Goal: Transaction & Acquisition: Purchase product/service

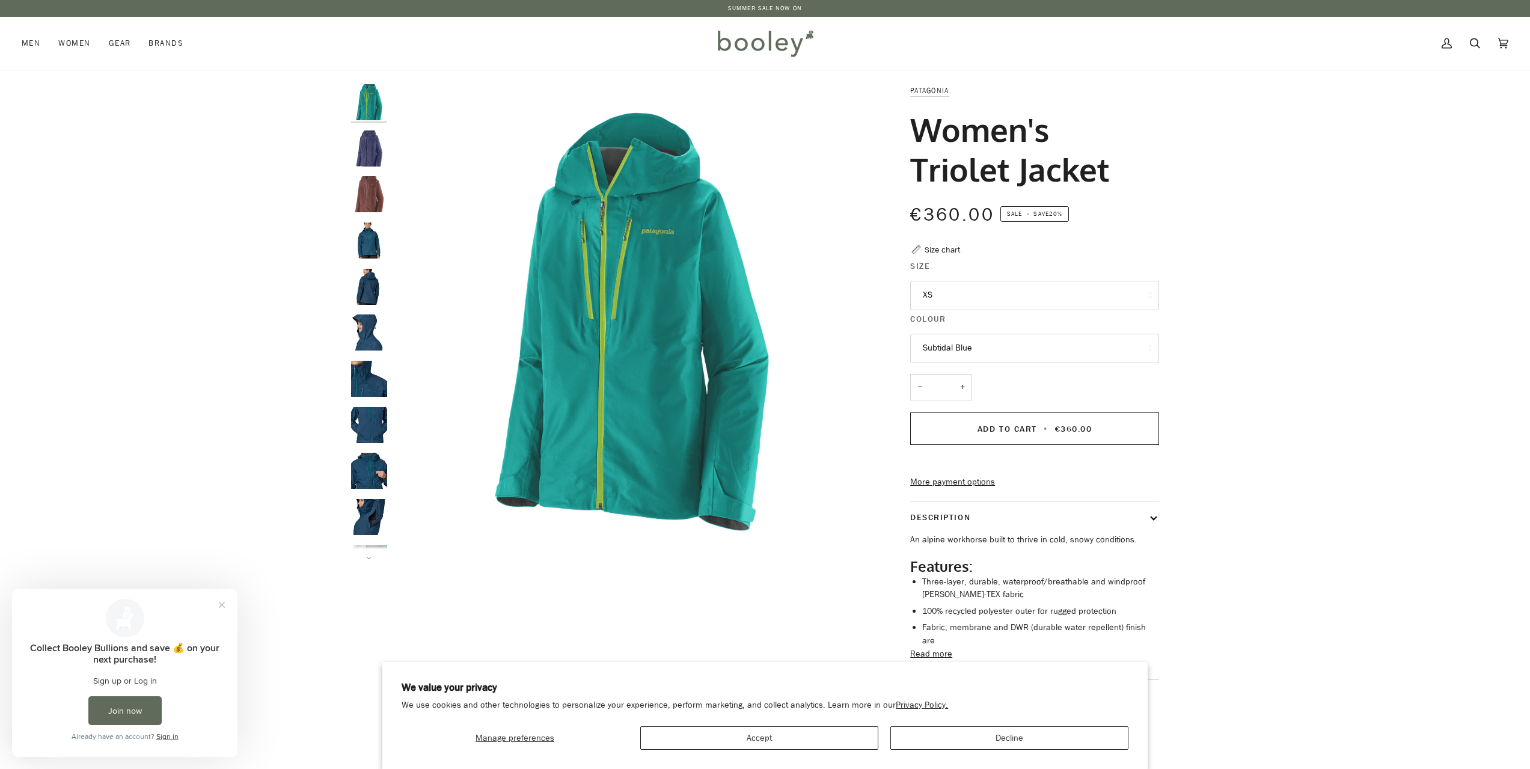
drag, startPoint x: 923, startPoint y: 165, endPoint x: 1108, endPoint y: 160, distance: 185.3
click at [1108, 160] on h1 "Women's Triolet Jacket" at bounding box center [1030, 148] width 240 height 79
copy h1 "Triolet Jacket"
click at [1476, 41] on icon at bounding box center [1475, 43] width 10 height 18
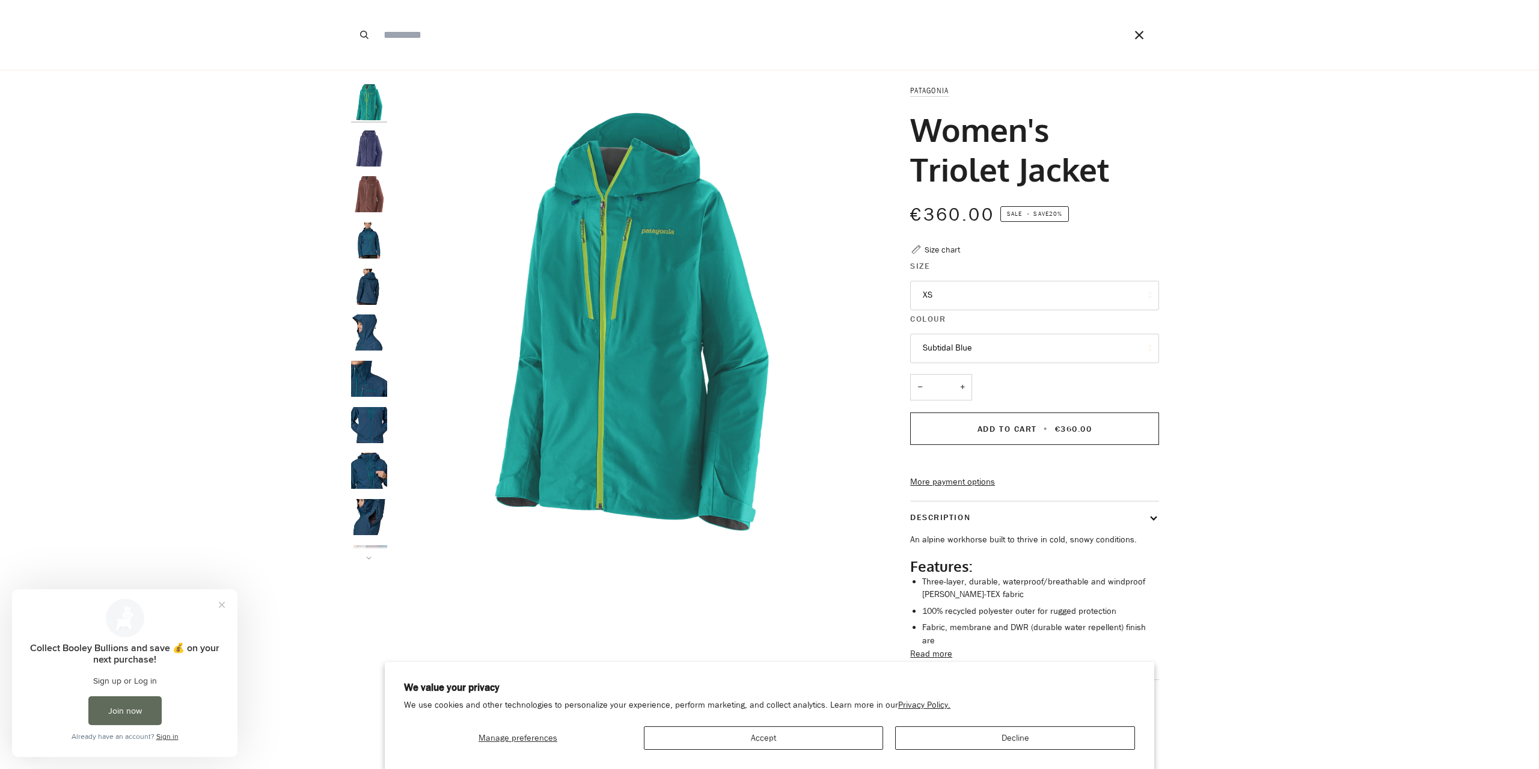
paste input "**********"
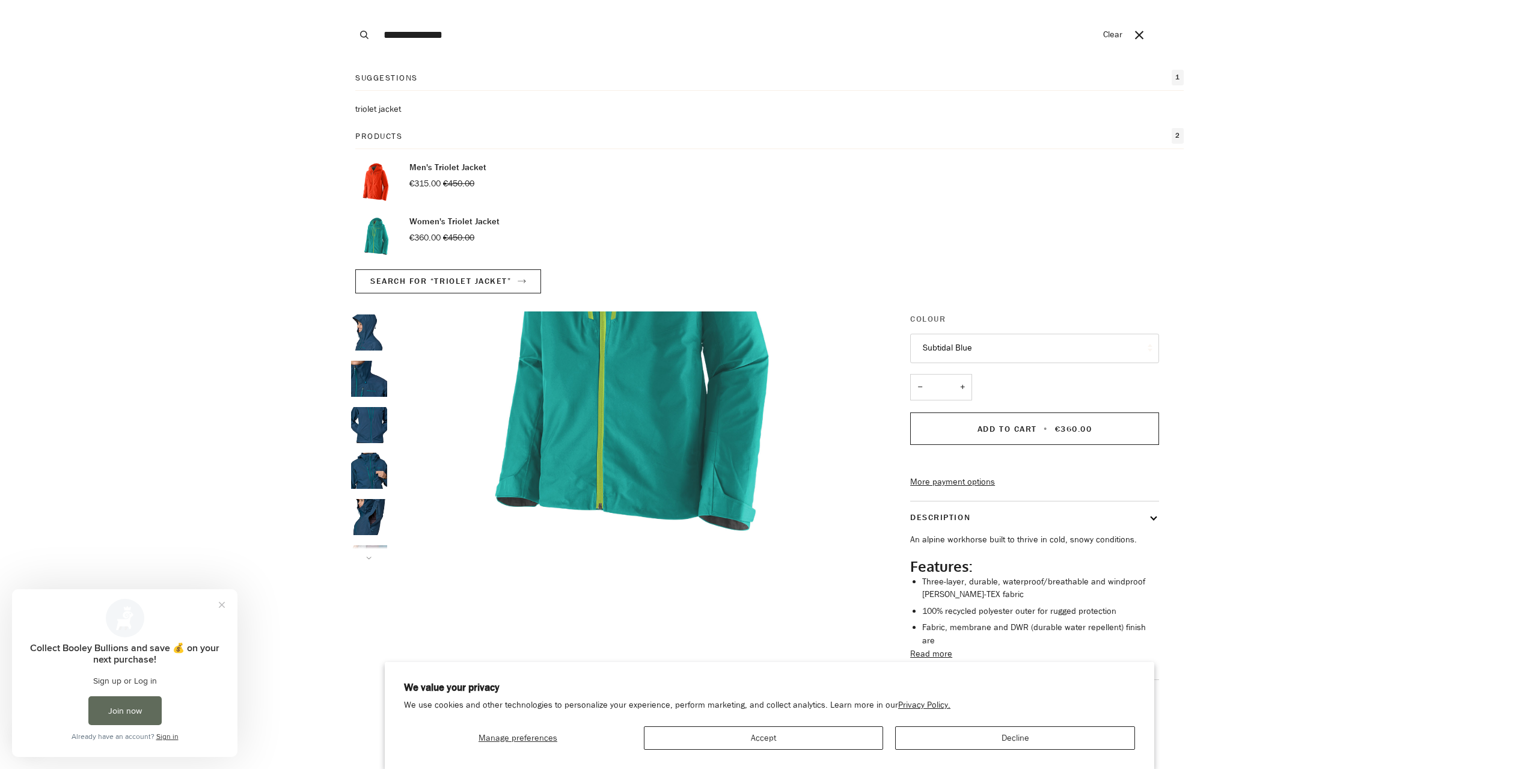
type input "**********"
click at [424, 173] on p "Men's Triolet Jacket" at bounding box center [448, 167] width 77 height 13
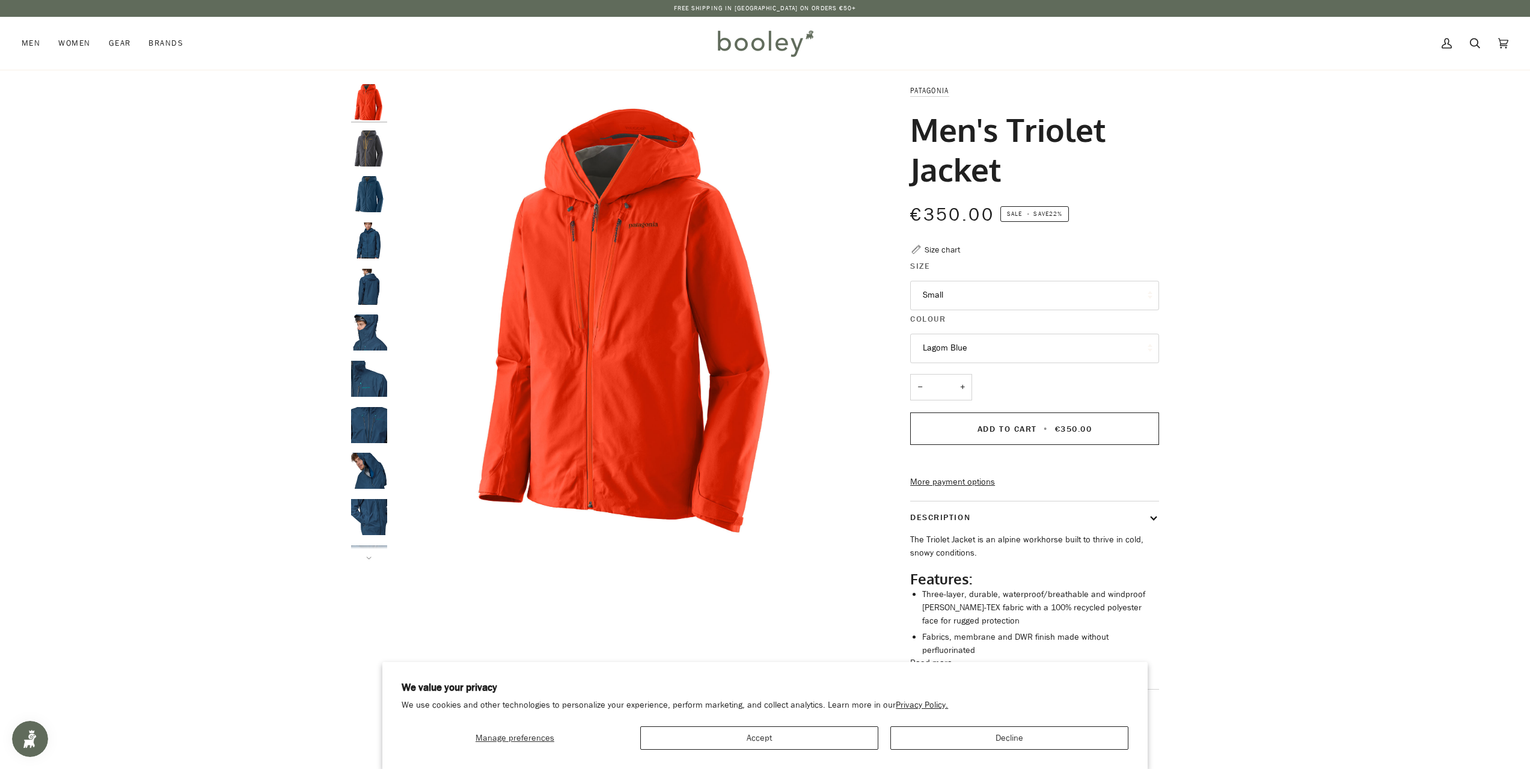
click at [997, 301] on button "Small" at bounding box center [1034, 295] width 249 height 29
click at [1107, 225] on div "€350.00 Sale • Save 22%" at bounding box center [1034, 214] width 249 height 27
click at [1026, 346] on button "Lagom Blue" at bounding box center [1034, 348] width 249 height 29
click at [942, 346] on button "Lagom Blue" at bounding box center [1034, 348] width 249 height 29
click at [975, 301] on button "Small" at bounding box center [1034, 295] width 249 height 29
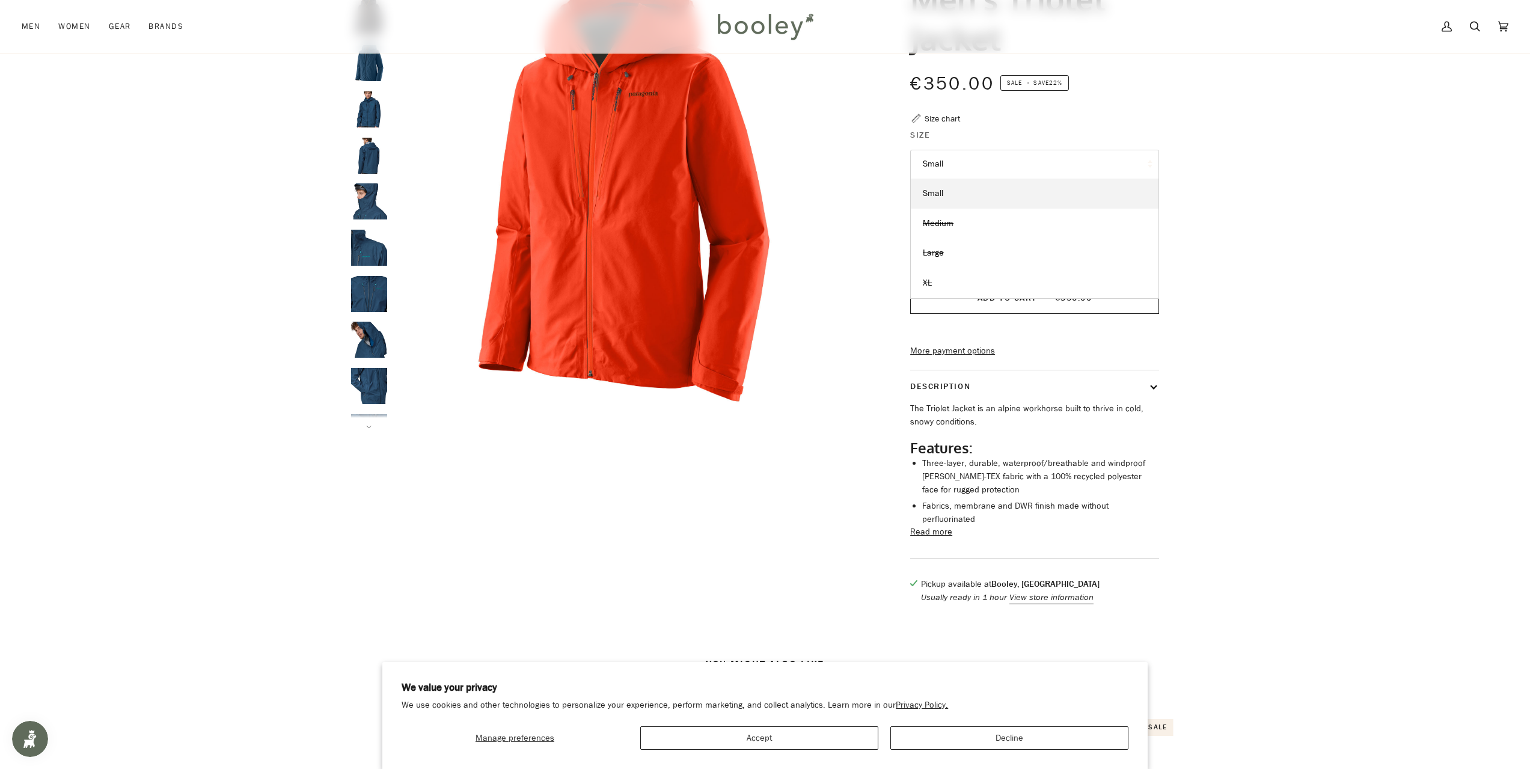
scroll to position [78, 0]
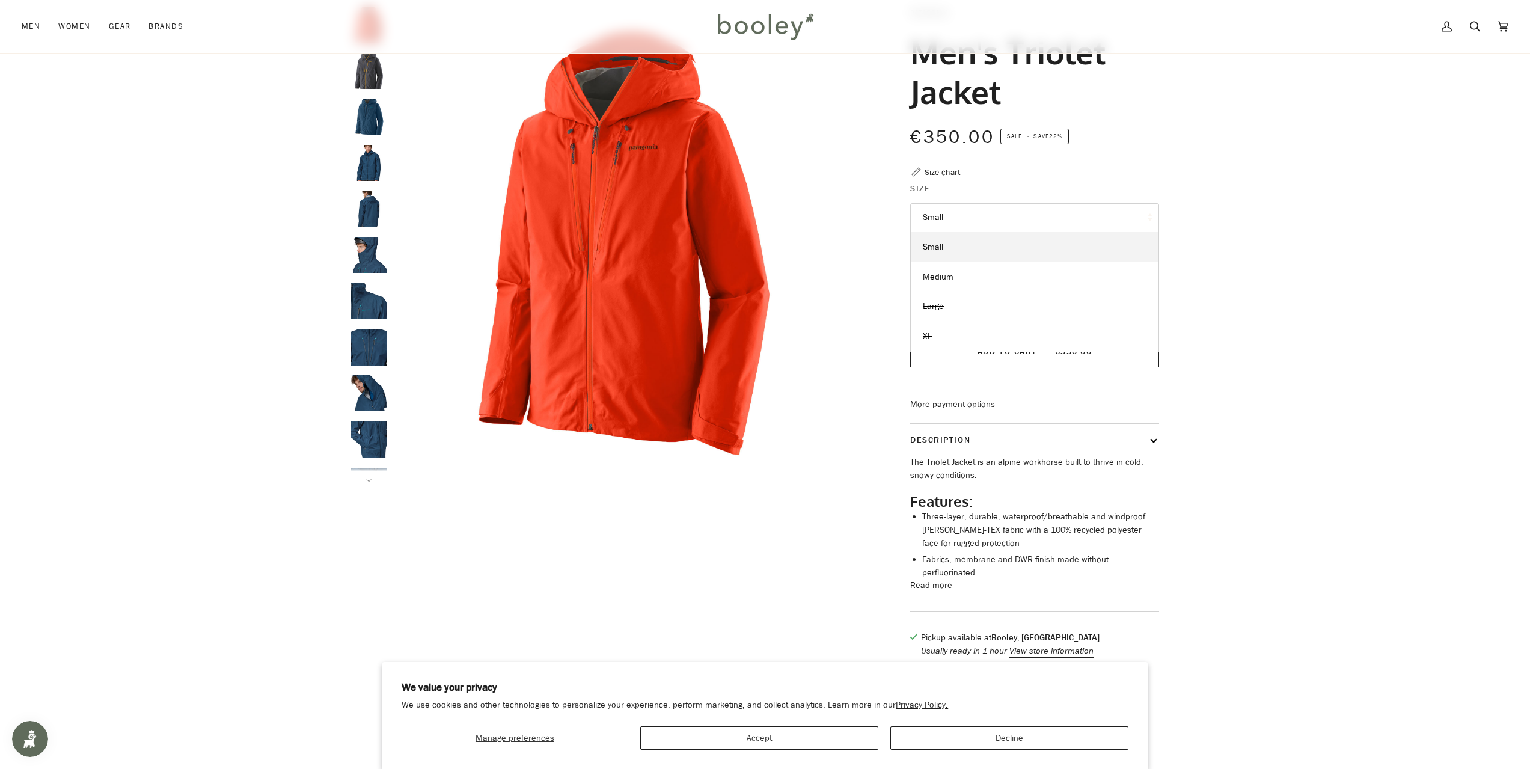
click at [1351, 262] on div at bounding box center [765, 338] width 1530 height 663
click at [975, 277] on button "Lagom Blue" at bounding box center [1034, 270] width 249 height 29
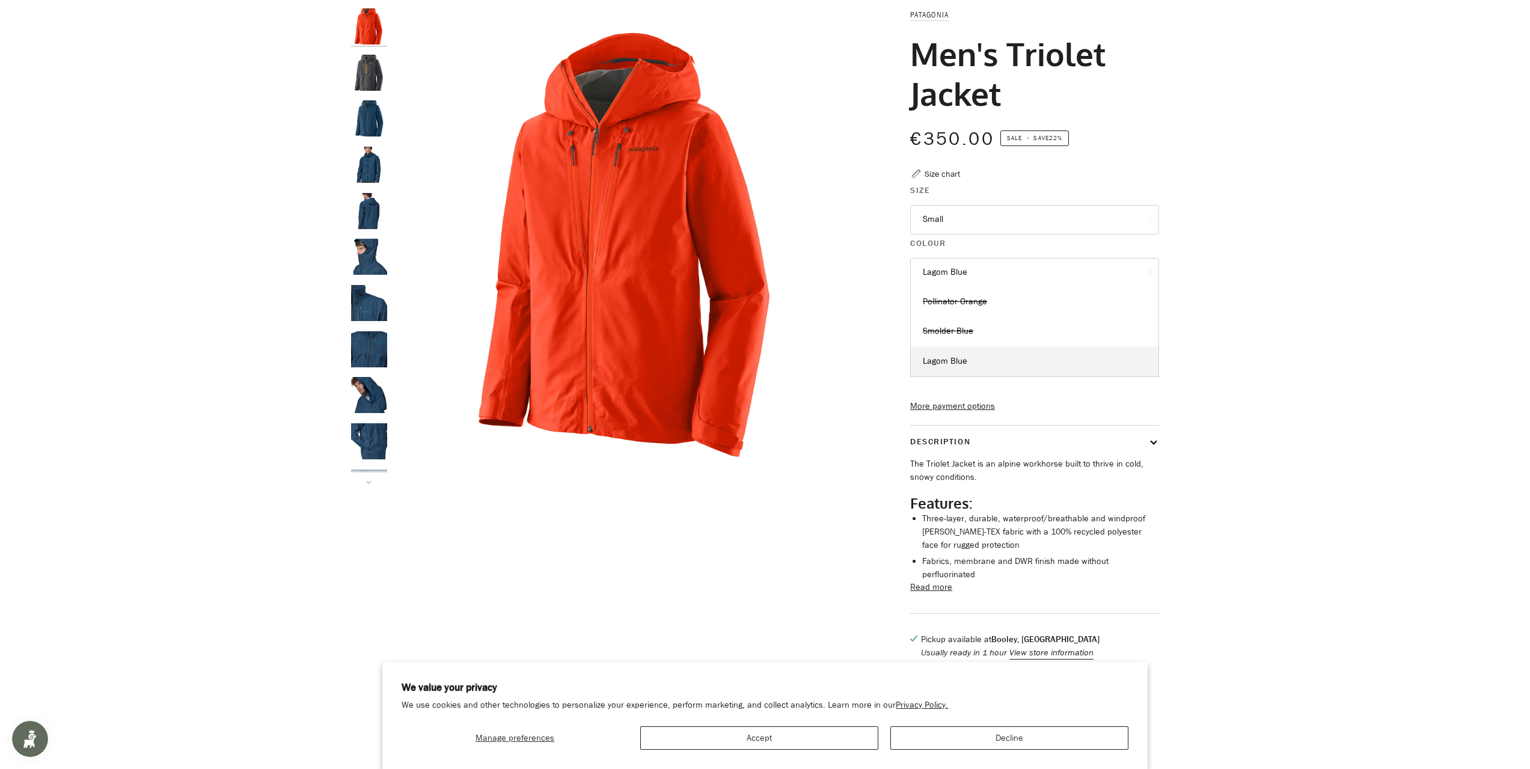
scroll to position [0, 0]
